Goal: Information Seeking & Learning: Understand process/instructions

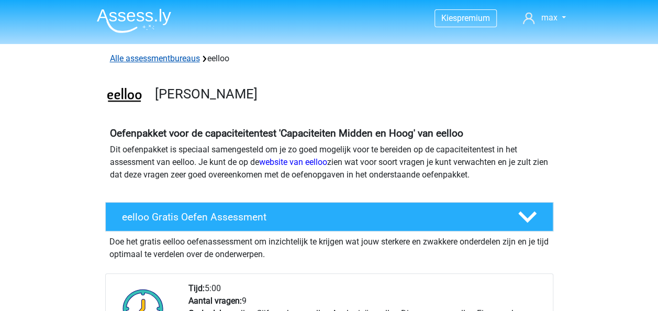
click at [135, 61] on link "Alle assessmentbureaus" at bounding box center [155, 58] width 90 height 10
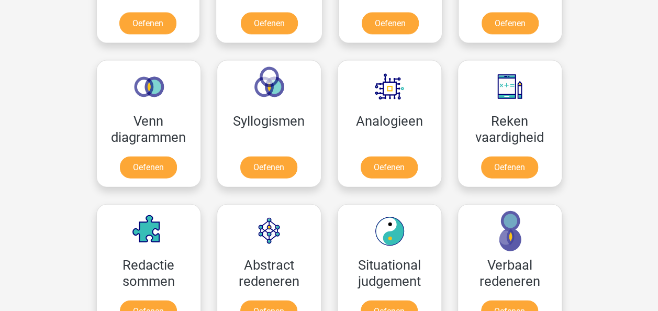
scroll to position [1108, 0]
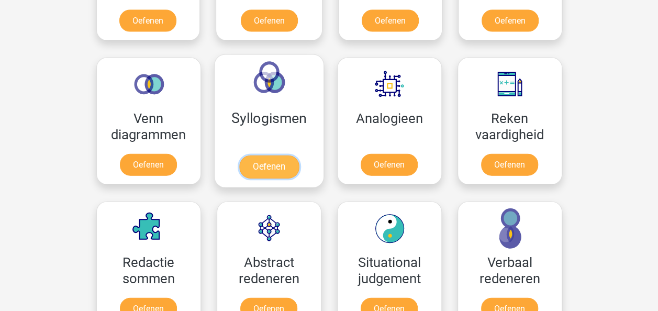
click at [278, 156] on link "Oefenen" at bounding box center [269, 167] width 60 height 23
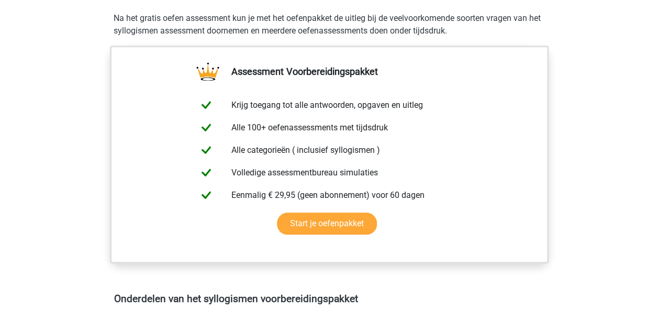
scroll to position [412, 0]
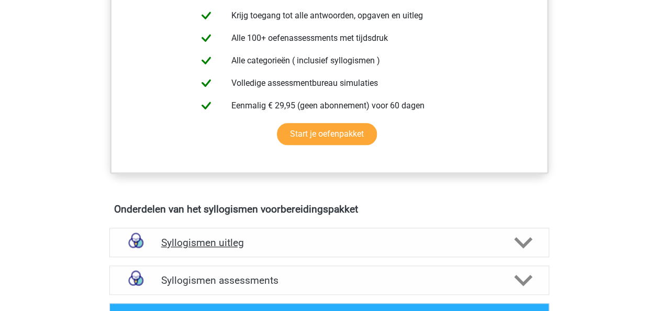
click at [269, 249] on div "Syllogismen uitleg" at bounding box center [329, 242] width 440 height 29
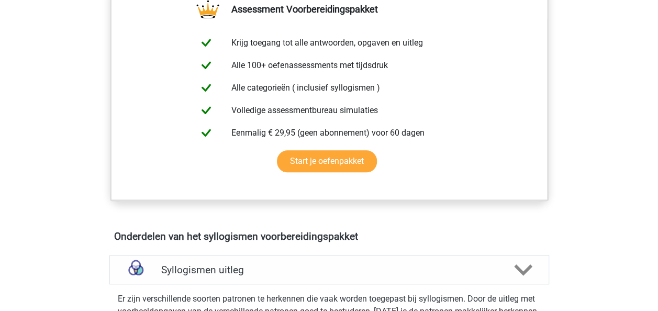
scroll to position [644, 0]
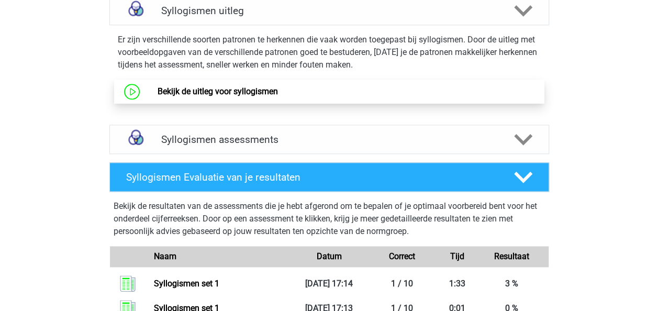
click at [237, 93] on link "Bekijk de uitleg voor syllogismen" at bounding box center [218, 91] width 120 height 10
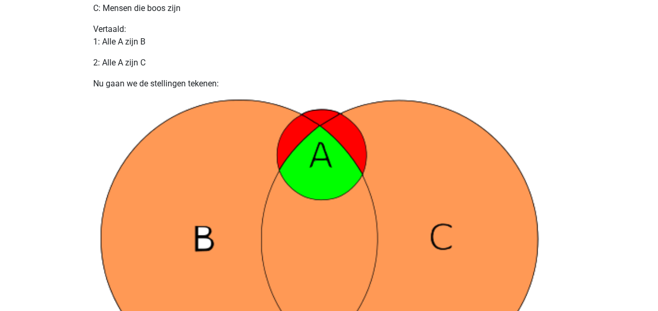
scroll to position [609, 0]
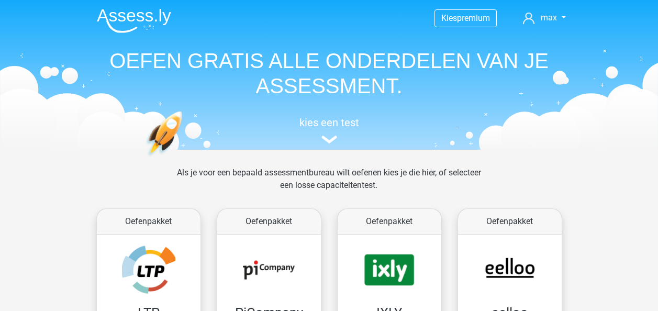
scroll to position [1108, 0]
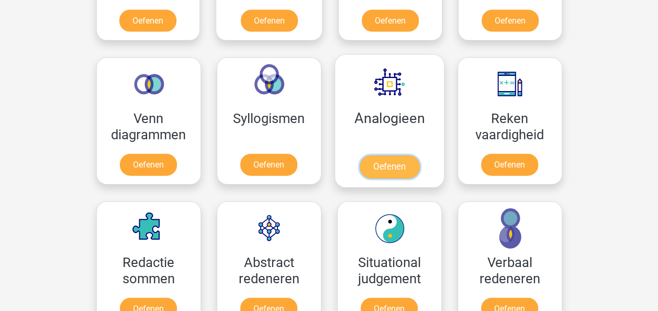
click at [404, 156] on link "Oefenen" at bounding box center [389, 167] width 60 height 23
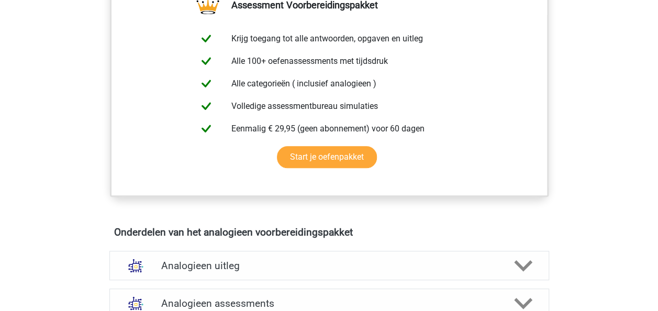
scroll to position [506, 0]
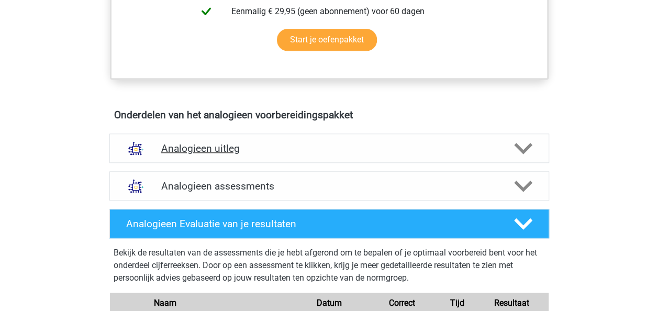
click at [255, 134] on div "Analogieen uitleg" at bounding box center [329, 148] width 440 height 29
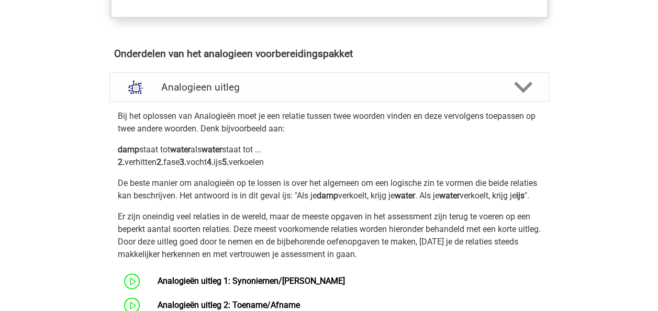
scroll to position [595, 0]
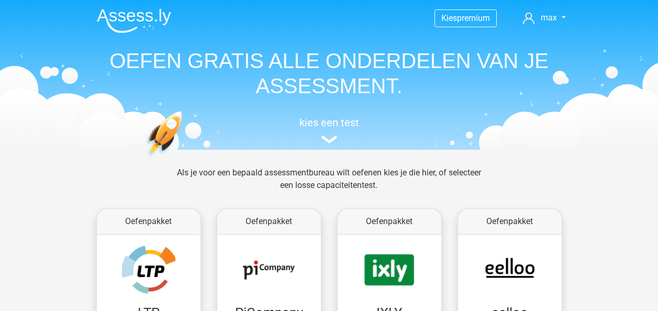
scroll to position [1108, 0]
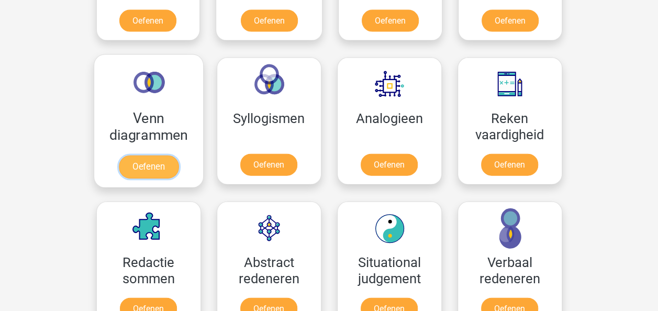
click at [160, 156] on link "Oefenen" at bounding box center [148, 167] width 60 height 23
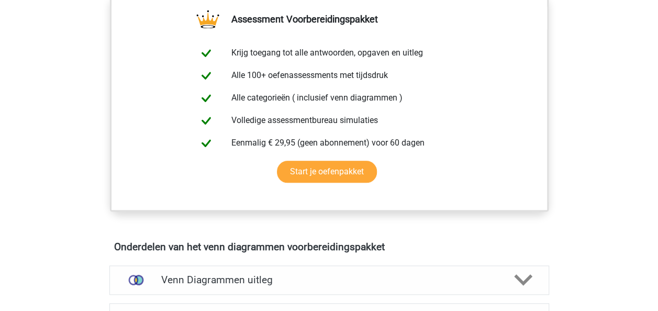
scroll to position [541, 0]
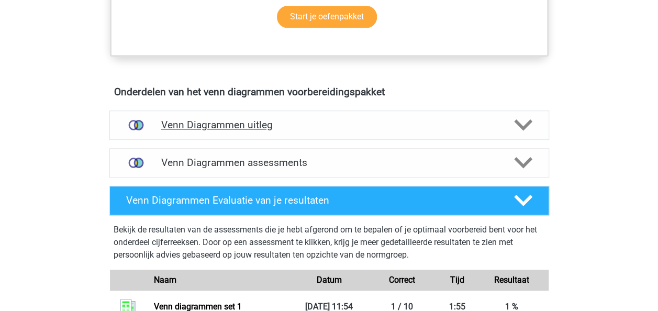
click at [287, 129] on h4 "Venn Diagrammen uitleg" at bounding box center [329, 125] width 336 height 12
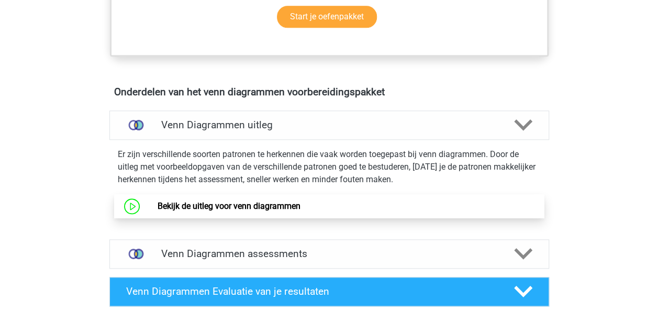
click at [262, 211] on link "Bekijk de uitleg voor venn diagrammen" at bounding box center [229, 206] width 143 height 10
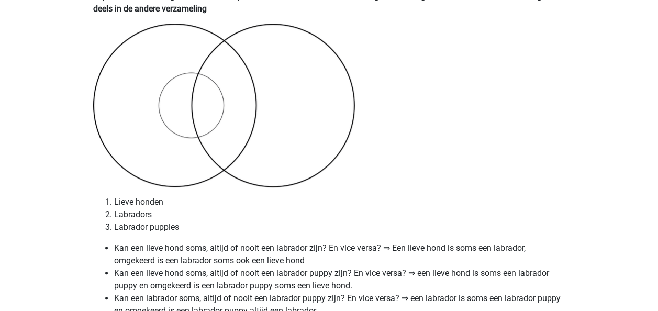
scroll to position [4342, 0]
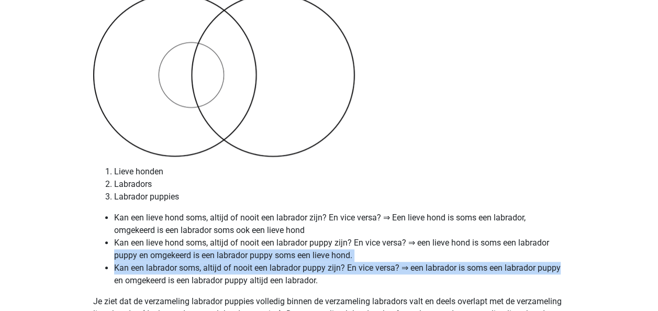
drag, startPoint x: 657, startPoint y: 273, endPoint x: 662, endPoint y: 246, distance: 27.8
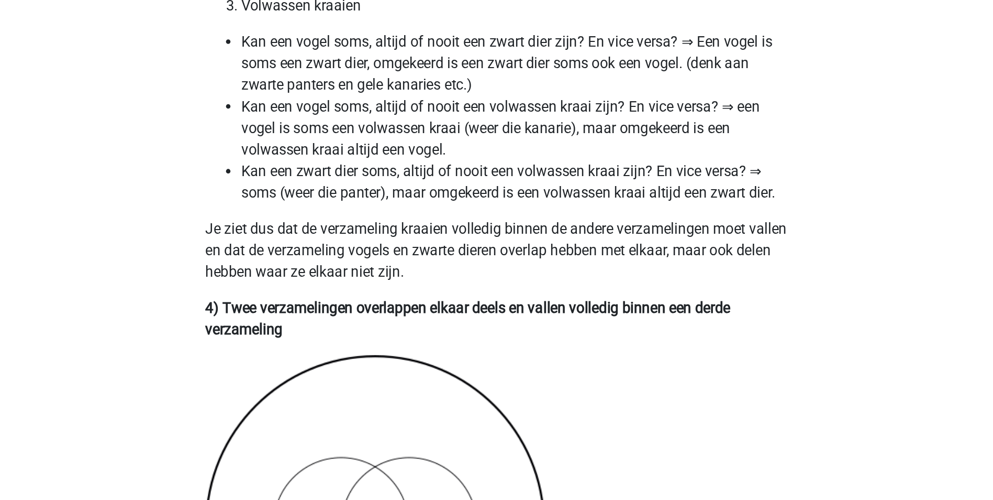
scroll to position [1757, 0]
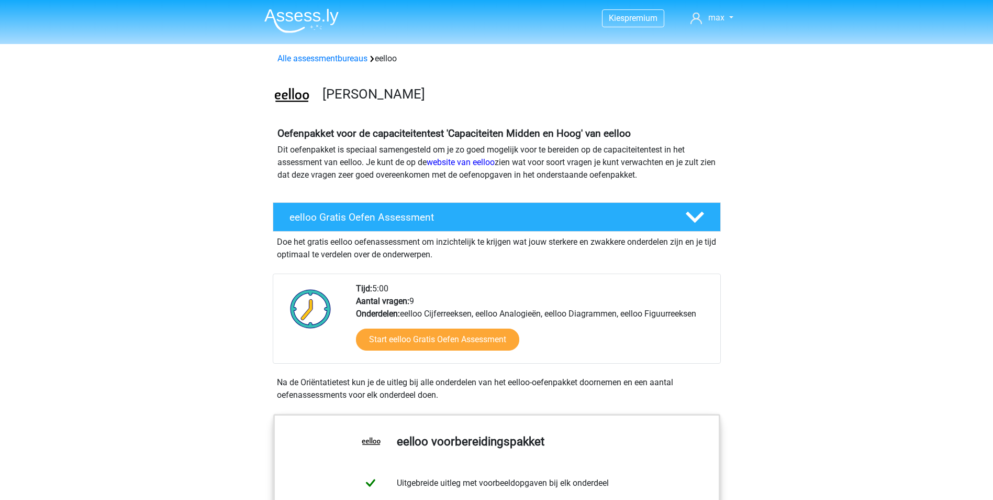
scroll to position [1766, 0]
